Goal: Check status: Check status

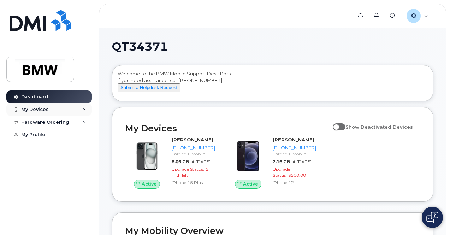
click at [86, 109] on icon at bounding box center [85, 110] width 4 height 4
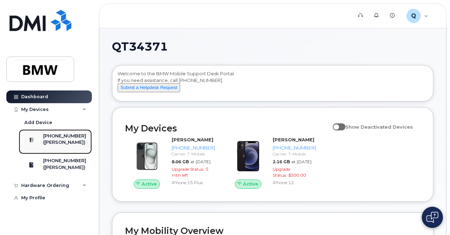
click at [67, 134] on div "[PHONE_NUMBER]" at bounding box center [64, 136] width 43 height 6
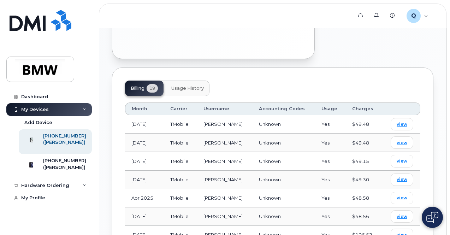
scroll to position [354, 0]
click at [400, 121] on span "view" at bounding box center [402, 124] width 11 height 6
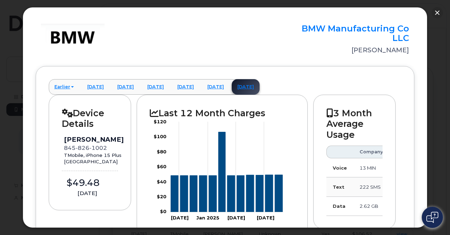
scroll to position [0, 0]
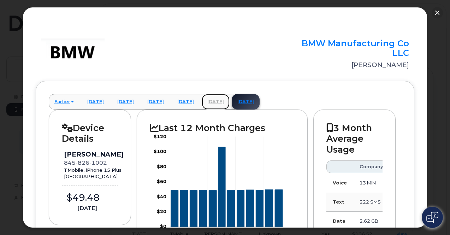
click at [230, 101] on link "July 2025" at bounding box center [216, 102] width 28 height 16
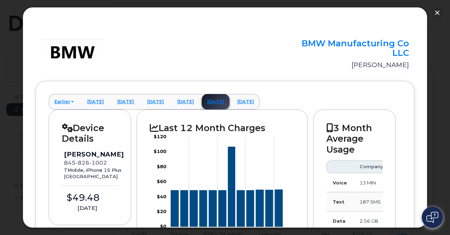
scroll to position [283, 0]
click at [260, 99] on link "August 2025" at bounding box center [246, 102] width 28 height 16
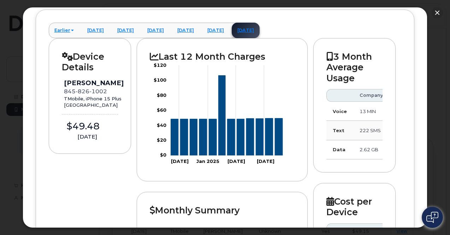
scroll to position [0, 0]
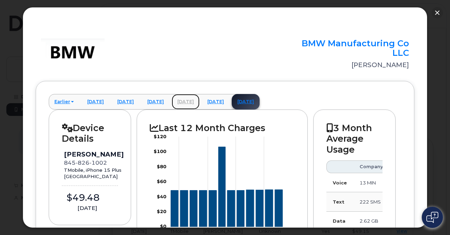
click at [200, 103] on link "June 2025" at bounding box center [186, 102] width 28 height 16
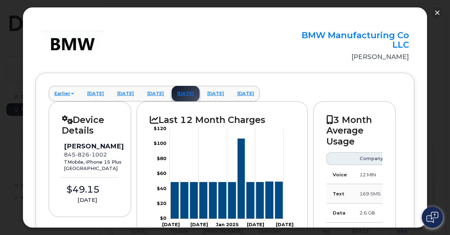
scroll to position [10, 0]
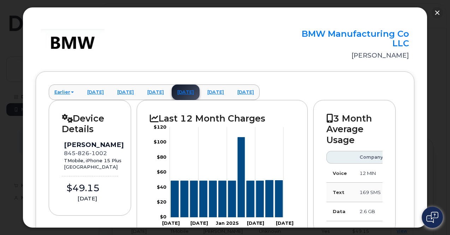
drag, startPoint x: 428, startPoint y: 68, endPoint x: 430, endPoint y: 125, distance: 57.3
click at [430, 125] on div at bounding box center [225, 117] width 450 height 235
click at [439, 12] on button "button" at bounding box center [437, 12] width 11 height 11
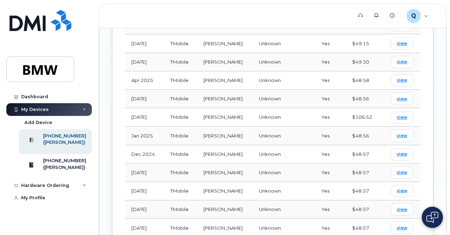
scroll to position [460, 0]
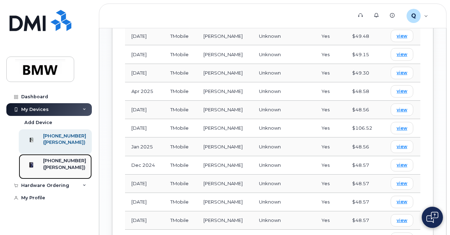
click at [65, 171] on div "([PERSON_NAME])" at bounding box center [64, 167] width 43 height 6
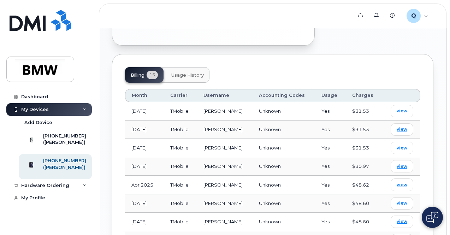
scroll to position [318, 0]
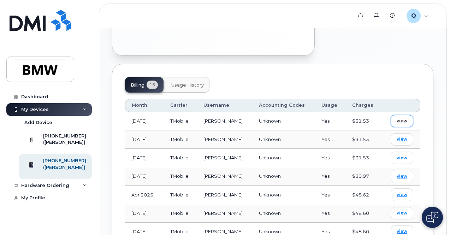
click at [406, 118] on span "view" at bounding box center [402, 121] width 11 height 6
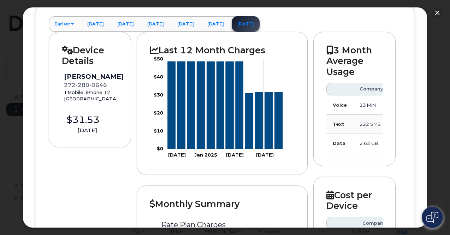
scroll to position [0, 0]
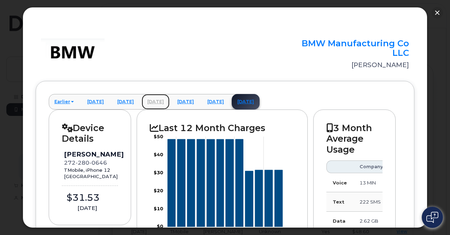
click at [170, 99] on link "May 2025" at bounding box center [156, 102] width 28 height 16
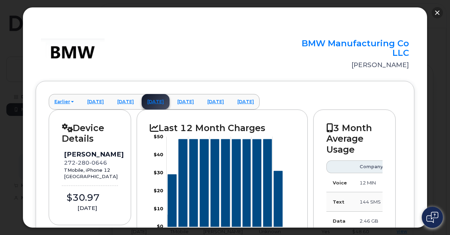
click at [436, 13] on button "button" at bounding box center [437, 12] width 11 height 11
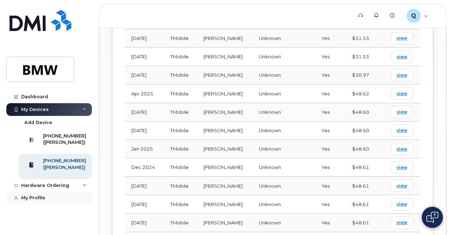
scroll to position [460, 0]
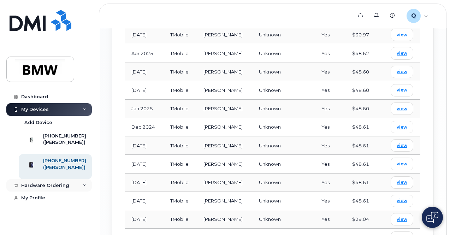
click at [78, 192] on div "Hardware Ordering" at bounding box center [49, 185] width 86 height 13
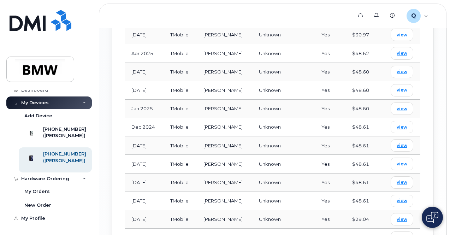
scroll to position [19, 0]
click at [40, 218] on div "My Profile" at bounding box center [33, 219] width 24 height 6
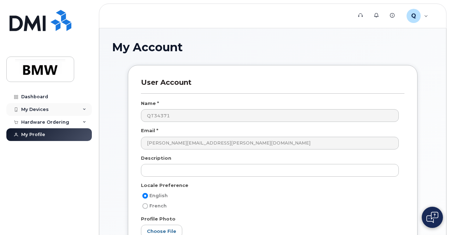
click at [48, 106] on div "My Devices" at bounding box center [49, 109] width 86 height 13
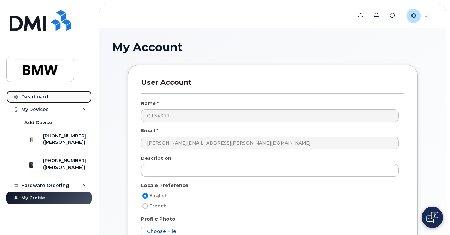
click at [43, 97] on div "Dashboard" at bounding box center [34, 97] width 27 height 6
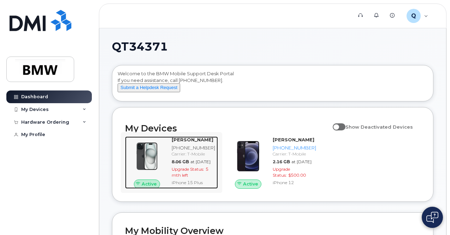
click at [154, 169] on img at bounding box center [147, 156] width 33 height 33
